Goal: Find specific page/section: Find specific page/section

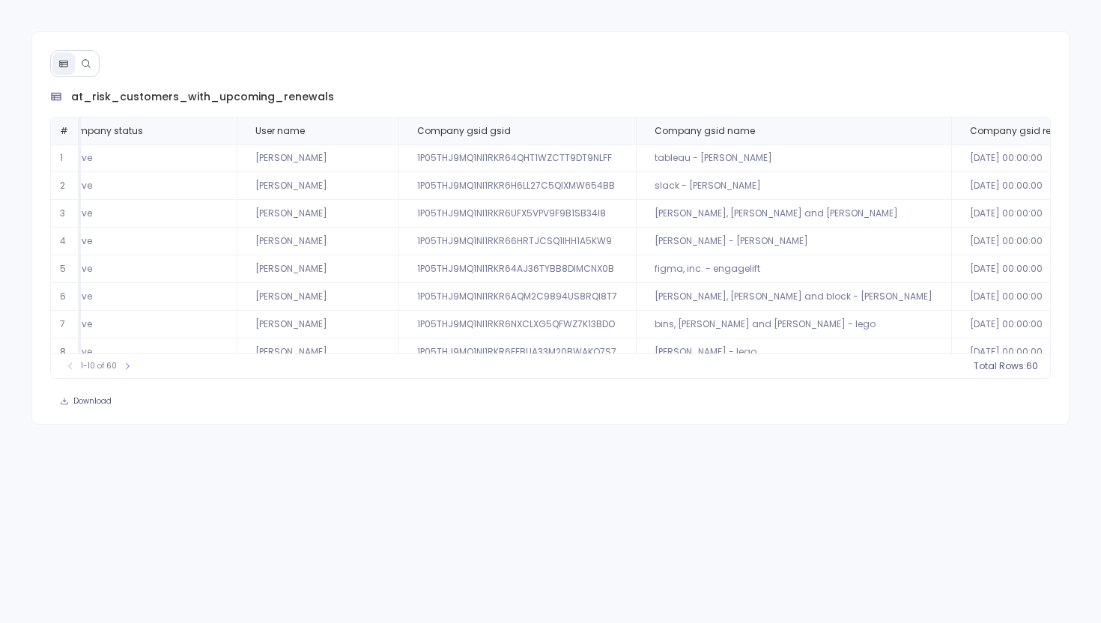
scroll to position [0, 564]
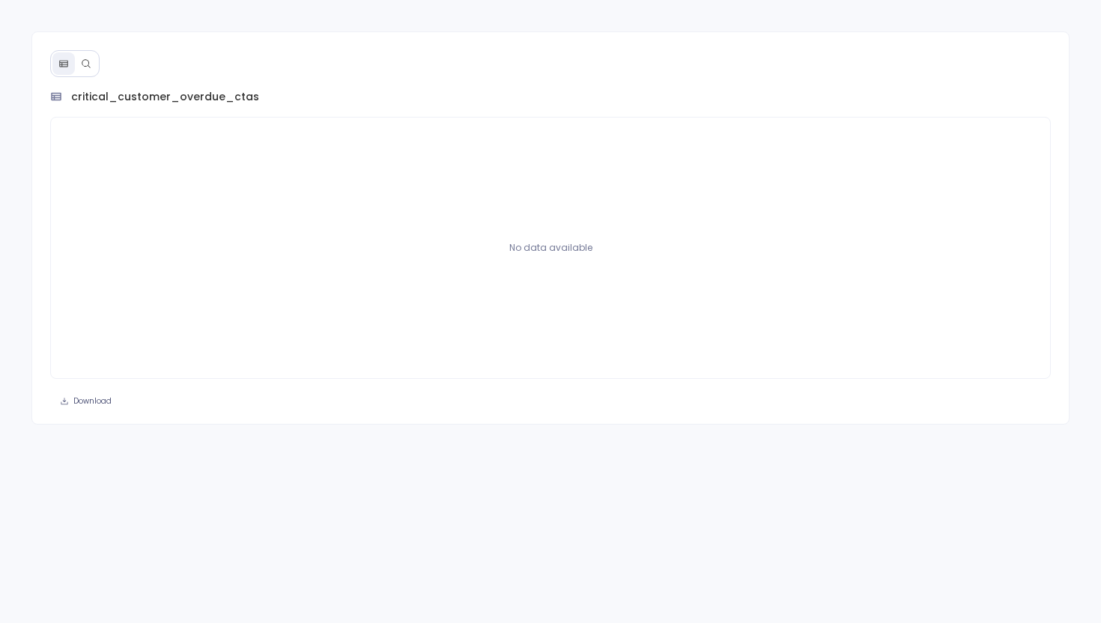
click at [84, 60] on icon at bounding box center [86, 63] width 8 height 8
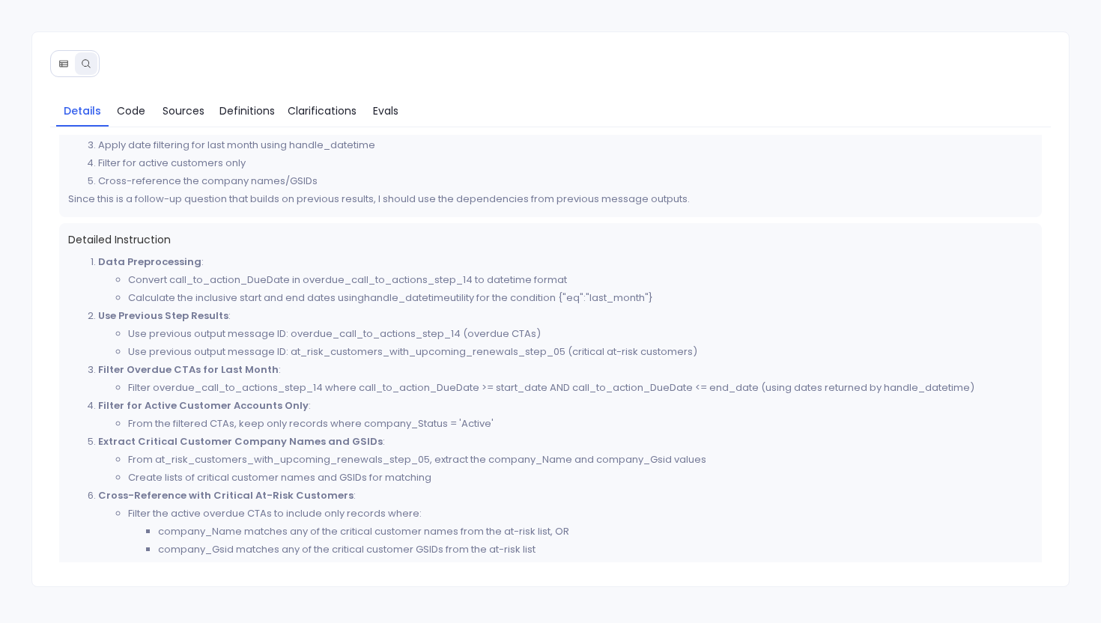
scroll to position [219, 0]
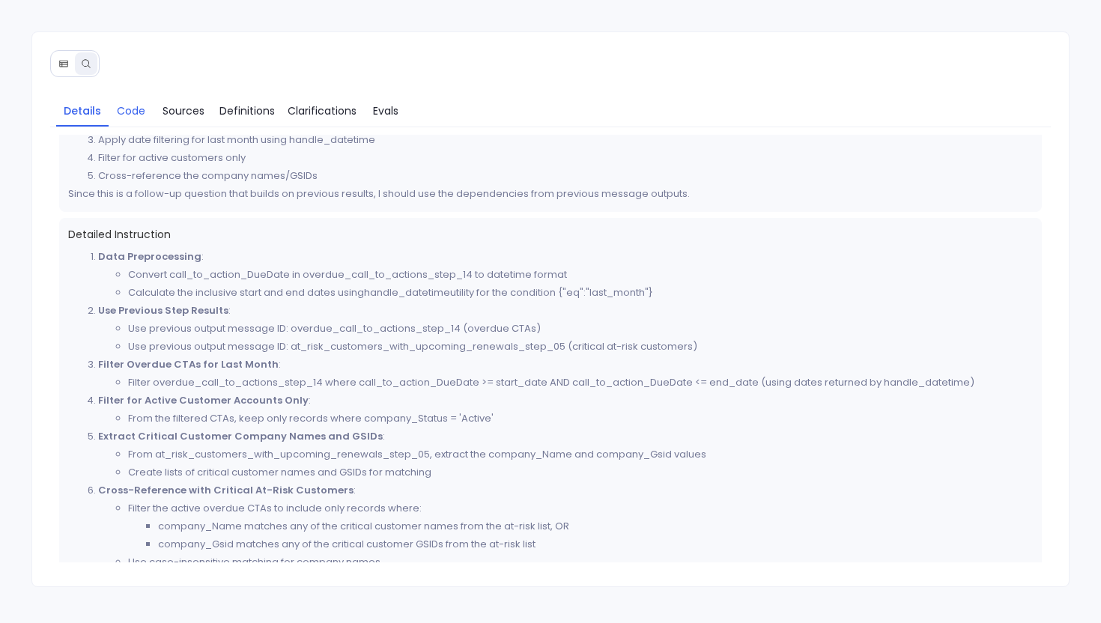
click at [121, 105] on span "Code" at bounding box center [131, 111] width 28 height 16
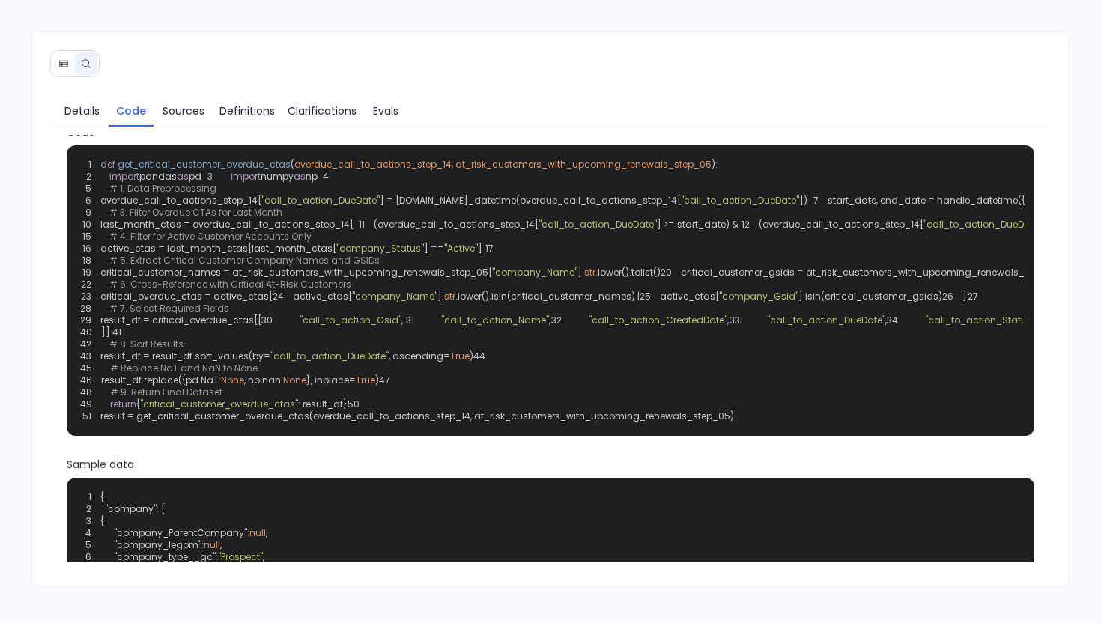
scroll to position [0, 0]
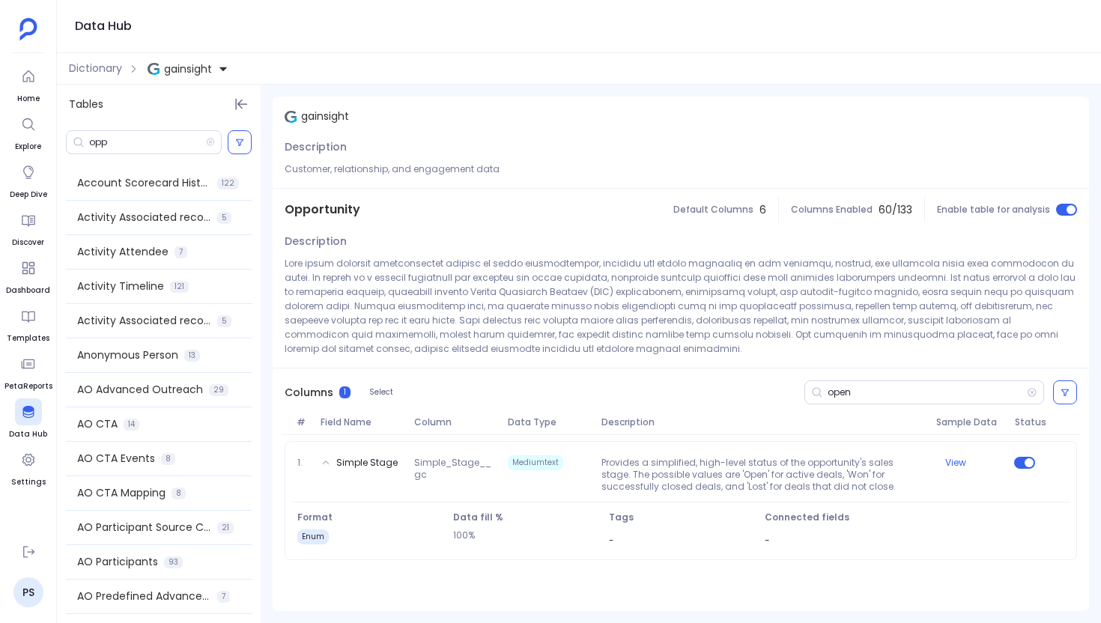
scroll to position [1005, 0]
